Goal: Find specific page/section: Locate a particular part of the current website

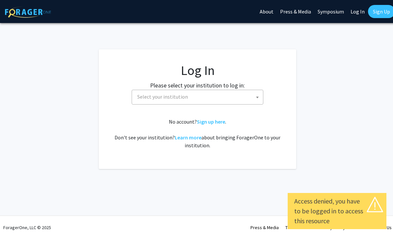
select select
click at [253, 104] on span "Select your institution" at bounding box center [198, 97] width 132 height 15
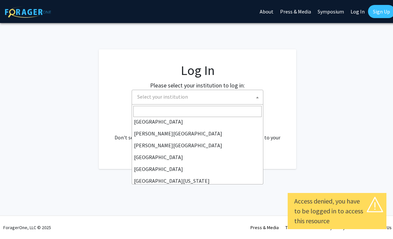
scroll to position [5, 0]
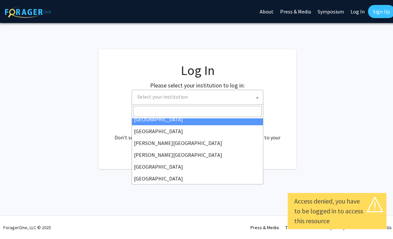
click at [226, 100] on span "Select your institution" at bounding box center [198, 96] width 128 height 13
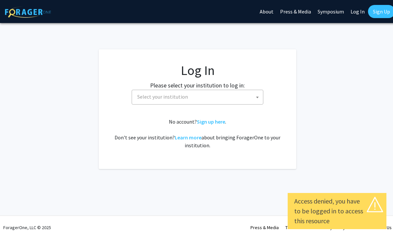
click at [229, 96] on span "Select your institution" at bounding box center [198, 96] width 128 height 13
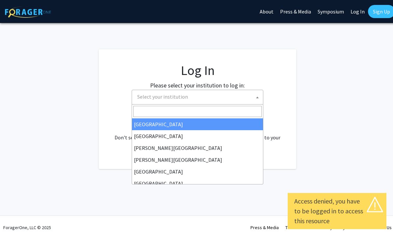
click at [215, 112] on input "Search" at bounding box center [197, 111] width 128 height 11
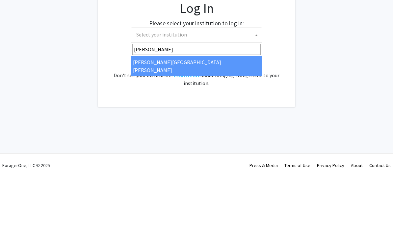
type input "[PERSON_NAME]"
select select "1"
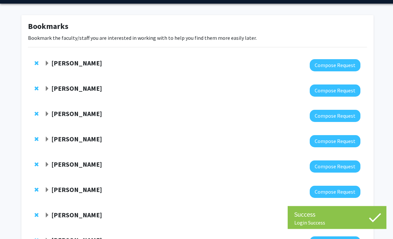
scroll to position [20, 0]
click at [48, 191] on span "Expand Emily Johnson Bookmark" at bounding box center [46, 189] width 5 height 5
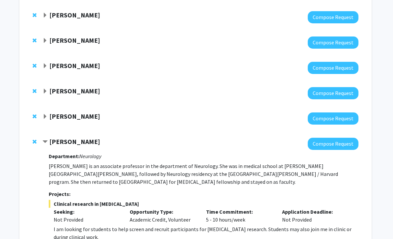
scroll to position [67, 2]
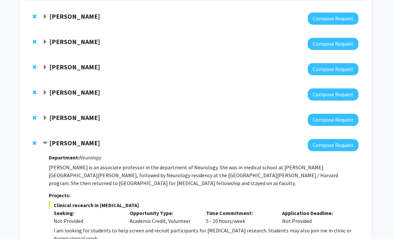
click at [44, 71] on div at bounding box center [200, 69] width 316 height 12
click at [50, 65] on strong "Michael Osmanski" at bounding box center [74, 67] width 51 height 8
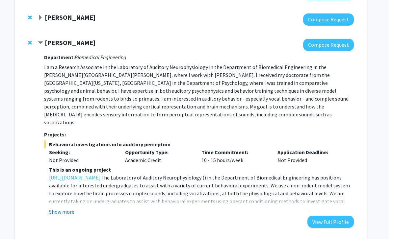
scroll to position [91, 2]
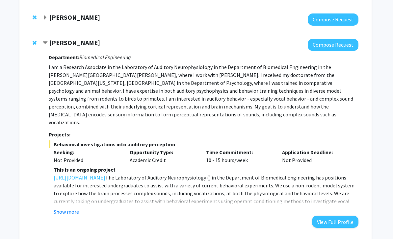
click at [65, 208] on button "Show more" at bounding box center [66, 212] width 25 height 8
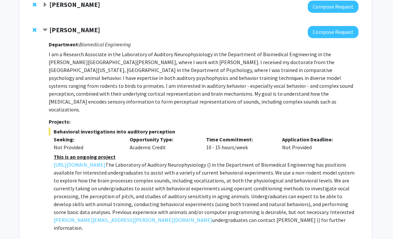
scroll to position [104, 2]
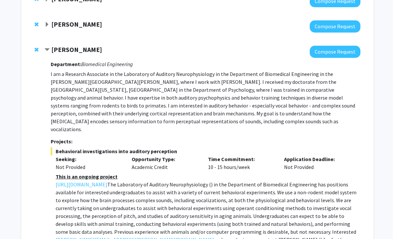
click at [94, 47] on strong "Michael Osmanski" at bounding box center [76, 50] width 51 height 8
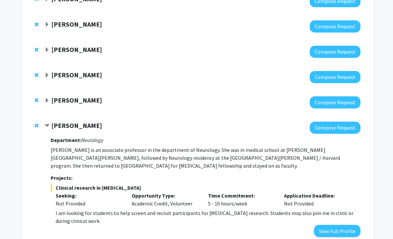
scroll to position [84, 0]
click at [81, 77] on div "Jun Hua" at bounding box center [115, 75] width 142 height 8
click at [54, 75] on strong "Jun Hua" at bounding box center [76, 75] width 51 height 8
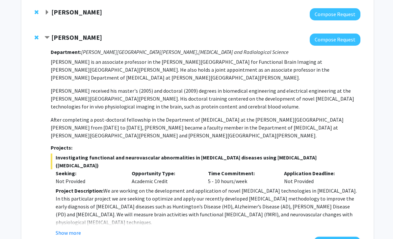
scroll to position [119, 0]
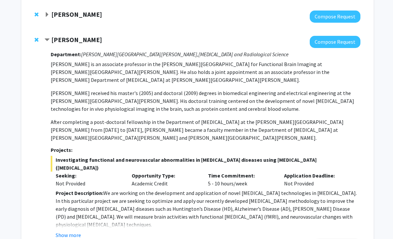
click at [70, 231] on button "Show more" at bounding box center [68, 235] width 25 height 8
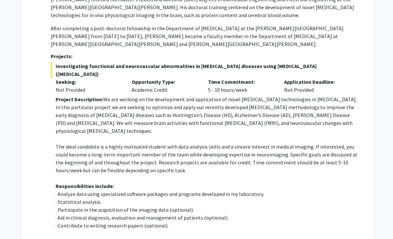
scroll to position [224, 0]
